Goal: Information Seeking & Learning: Learn about a topic

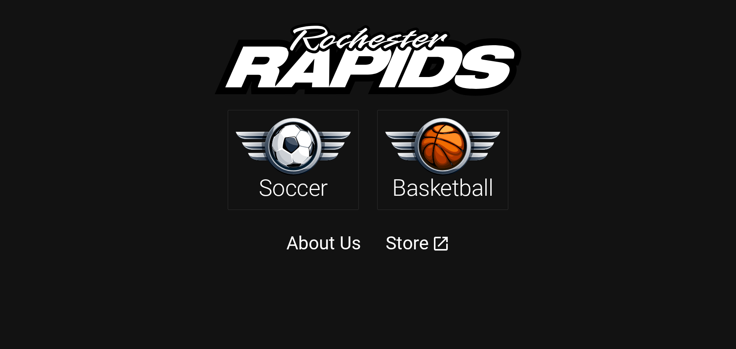
click at [289, 164] on img at bounding box center [293, 146] width 115 height 57
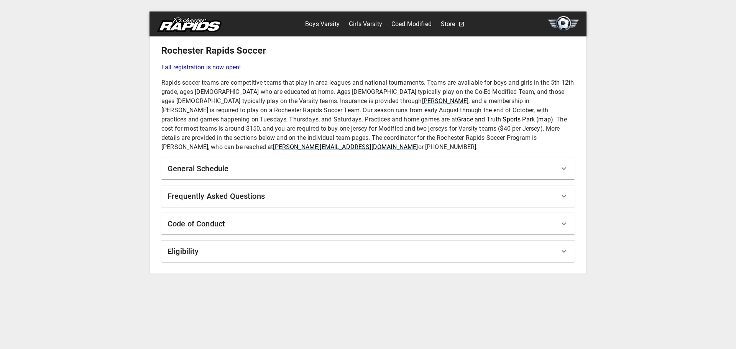
click at [191, 163] on h6 "General Schedule" at bounding box center [198, 169] width 61 height 12
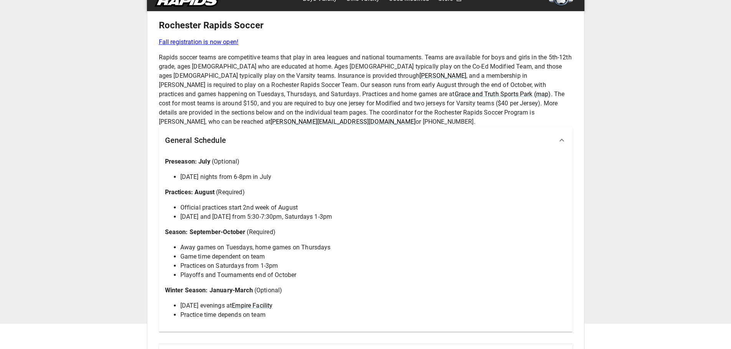
scroll to position [100, 0]
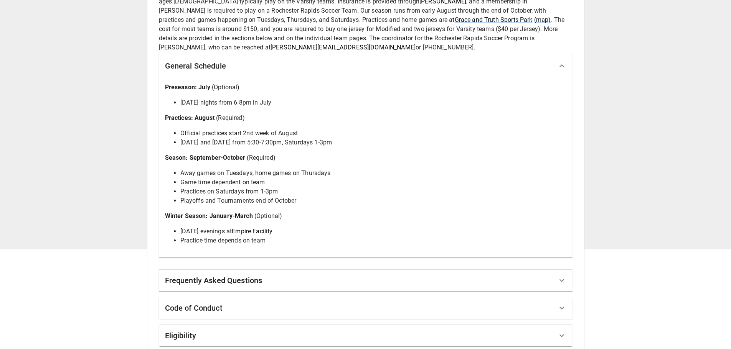
click at [191, 275] on h6 "Frequently Asked Questions" at bounding box center [213, 281] width 97 height 12
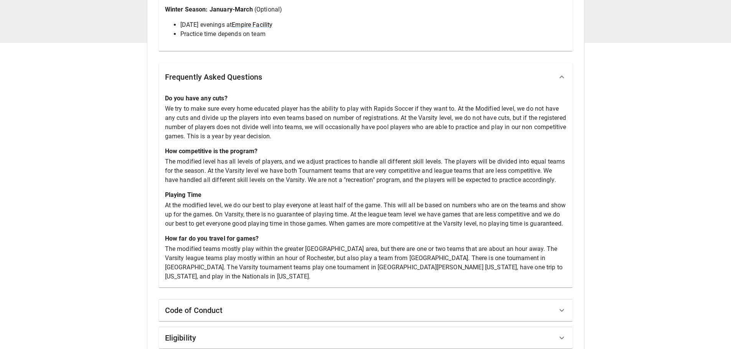
scroll to position [309, 0]
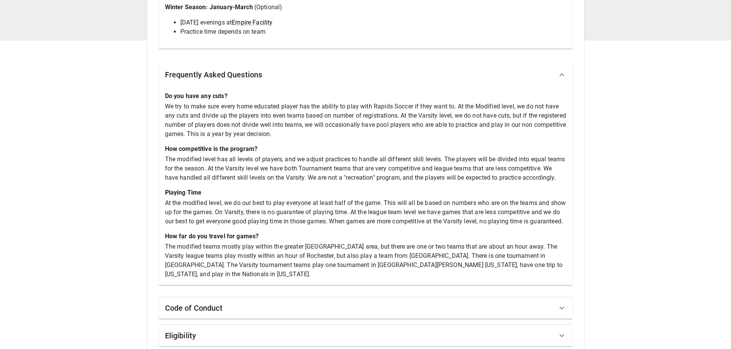
click at [186, 330] on h6 "Eligibility" at bounding box center [180, 336] width 31 height 12
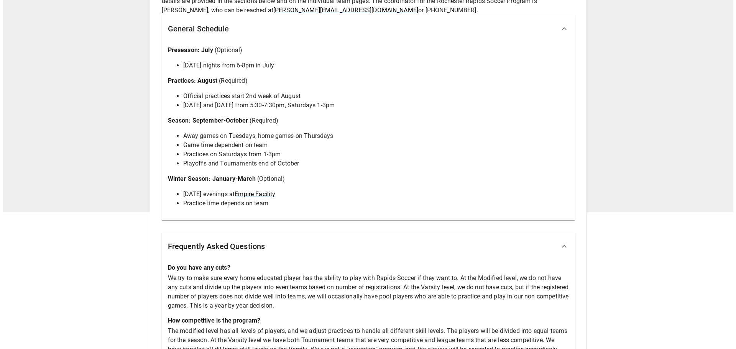
scroll to position [0, 0]
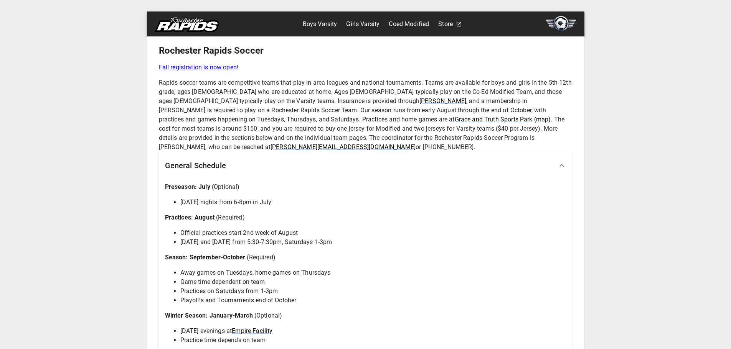
click at [411, 23] on link "Coed Modified" at bounding box center [408, 24] width 40 height 12
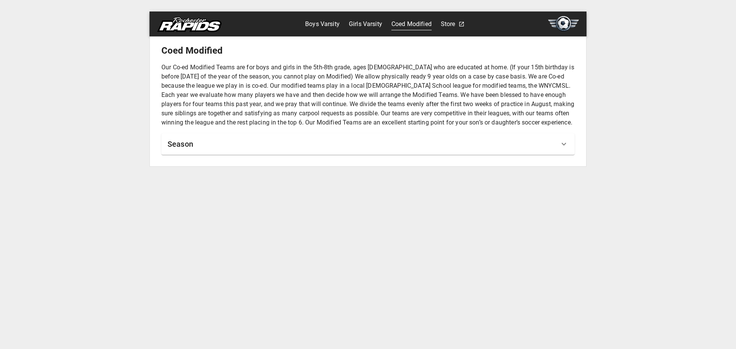
click at [512, 84] on p "Our Co-ed Modified Teams are for boys and girls in the 5th-8th grade, ages [DEM…" at bounding box center [367, 95] width 413 height 64
copy p "WNYCMSL"
